Goal: Register for event/course

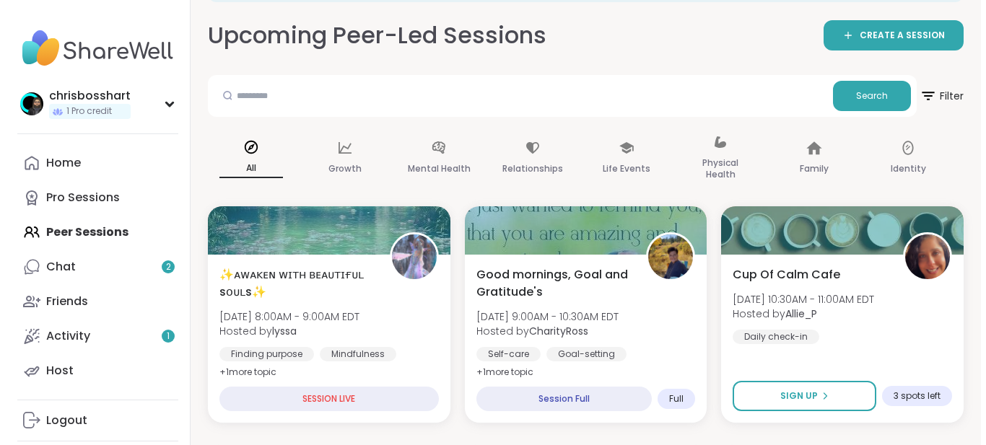
scroll to position [72, 0]
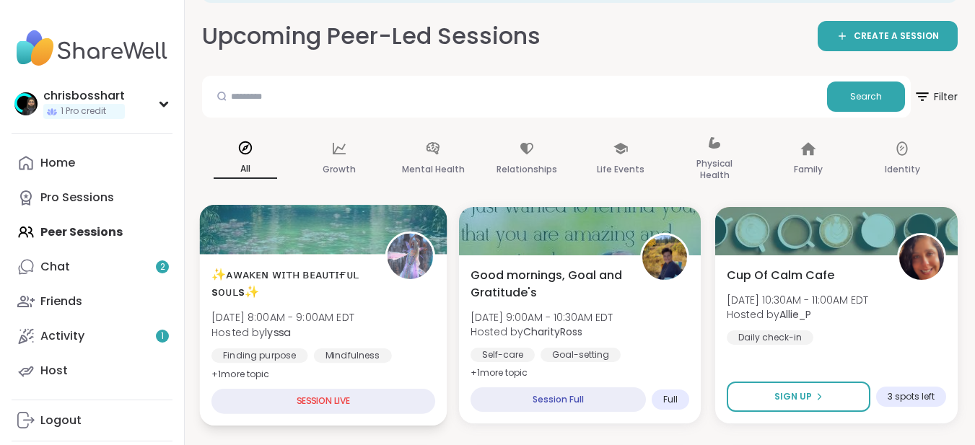
click at [292, 258] on div "✨ᴀᴡᴀᴋᴇɴ ᴡɪᴛʜ ʙᴇᴀᴜᴛɪғᴜʟ sᴏᴜʟs✨ Sun, Sep 07 | 8:00AM - 9:00AM EDT Hosted by lyssa…" at bounding box center [323, 340] width 247 height 172
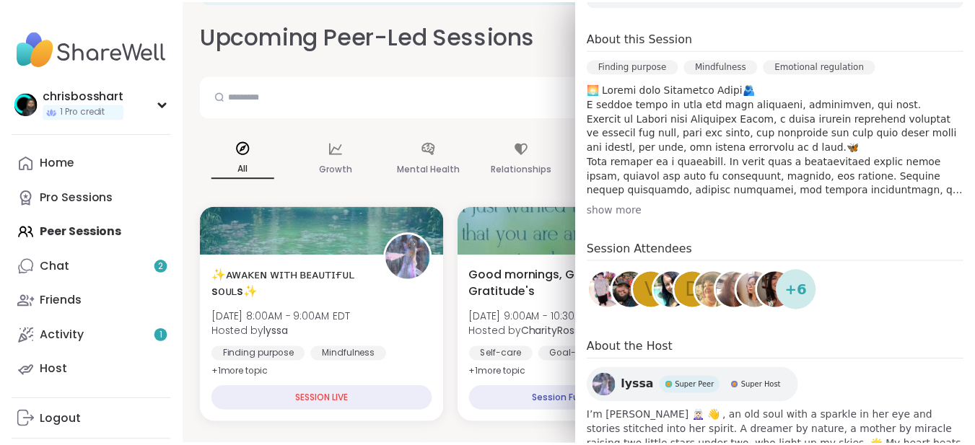
scroll to position [346, 0]
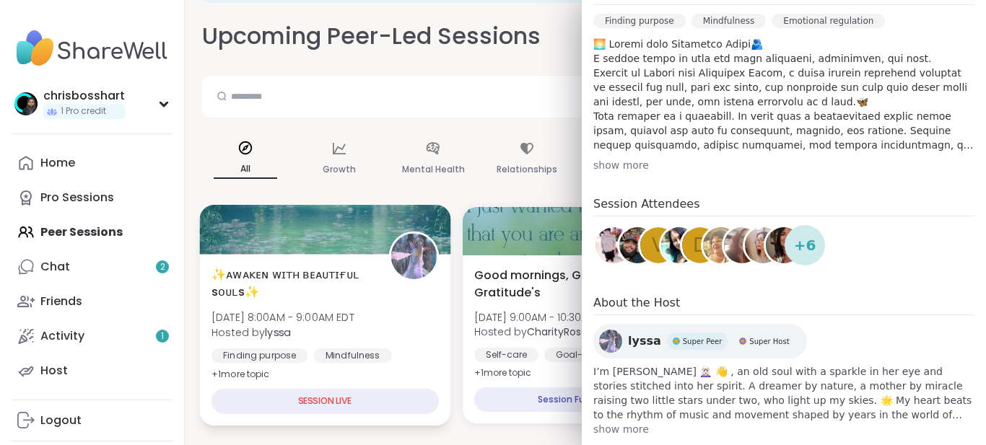
click at [336, 399] on div "SESSION LIVE" at bounding box center [324, 401] width 227 height 25
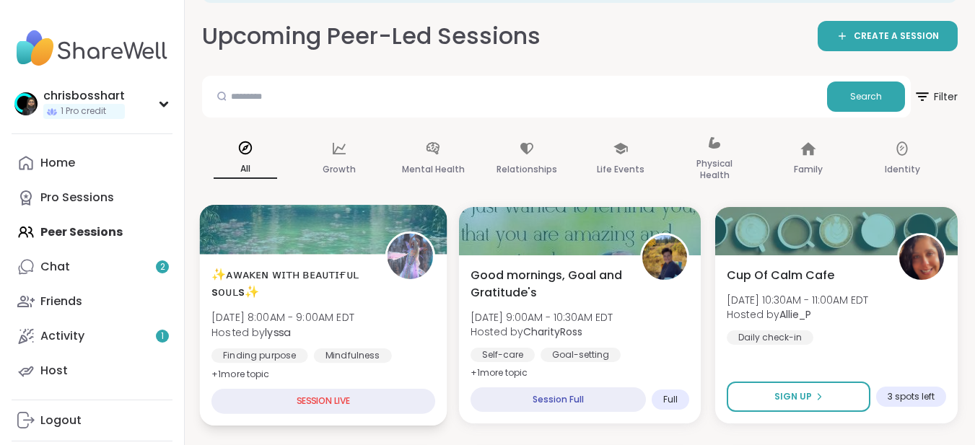
click at [338, 398] on div "SESSION LIVE" at bounding box center [323, 401] width 224 height 25
